Goal: Task Accomplishment & Management: Use online tool/utility

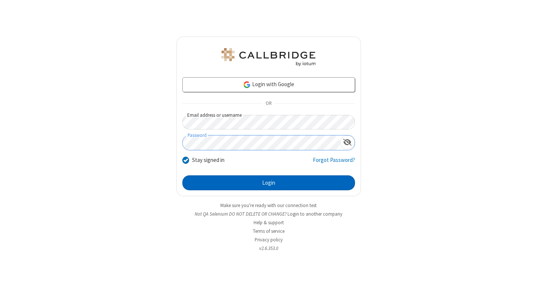
click at [268, 183] on button "Login" at bounding box center [268, 182] width 173 height 15
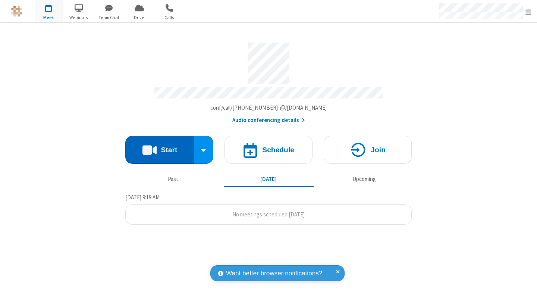
click at [160, 146] on button "Start" at bounding box center [159, 150] width 69 height 28
